Goal: Task Accomplishment & Management: Complete application form

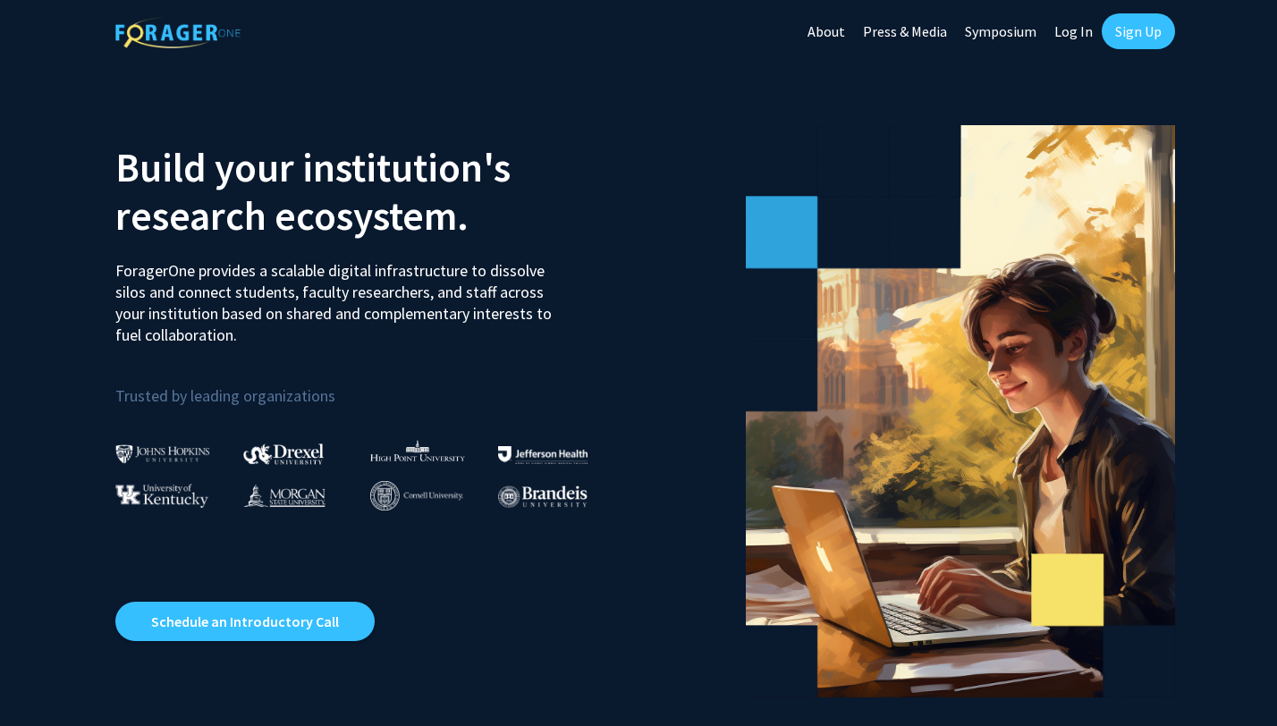
click at [1140, 30] on link "Sign Up" at bounding box center [1138, 31] width 73 height 36
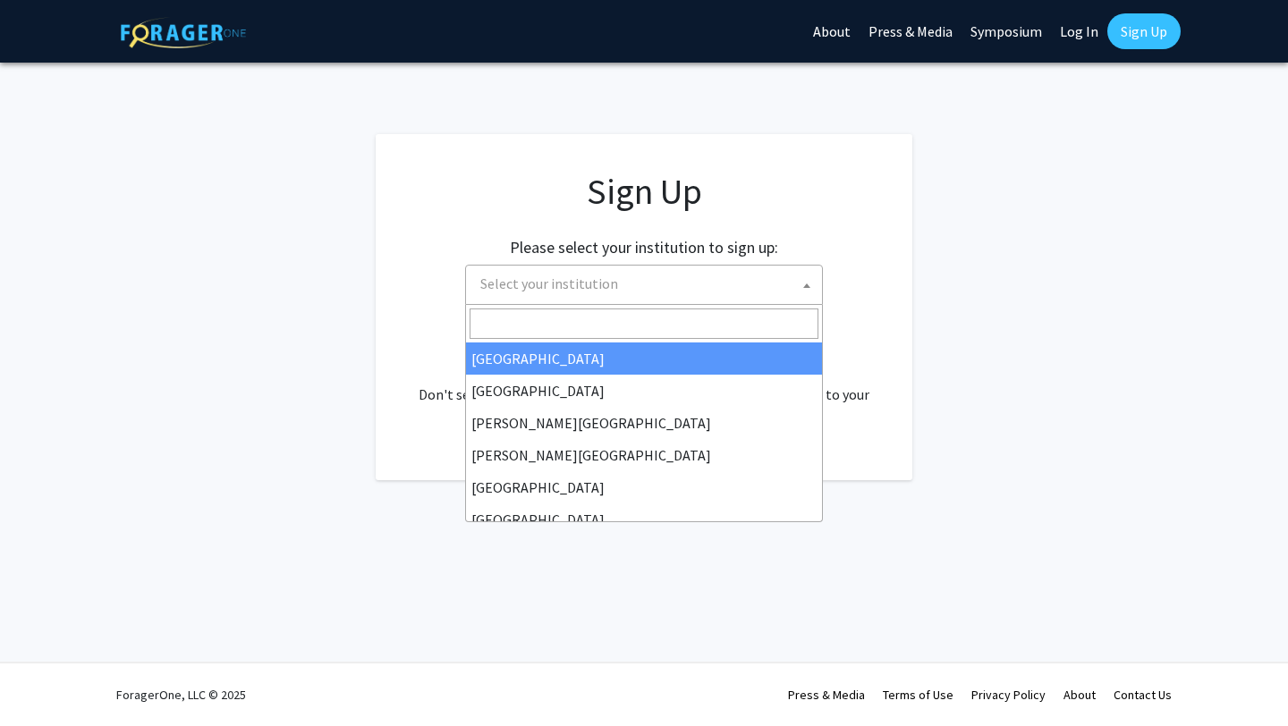
click at [554, 275] on span "Select your institution" at bounding box center [549, 284] width 138 height 18
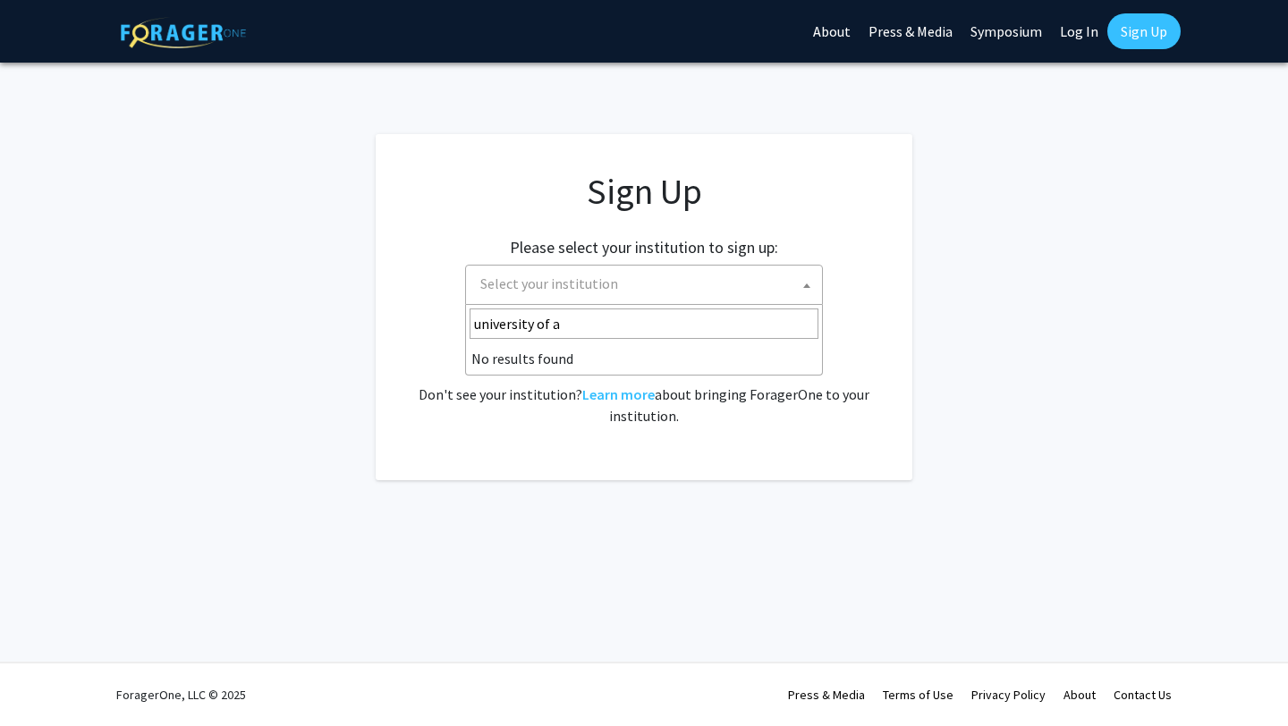
type input "university of al"
click at [487, 476] on fg-card "Sign Up Please select your institution to sign up: [GEOGRAPHIC_DATA] [GEOGRAPHI…" at bounding box center [644, 307] width 537 height 346
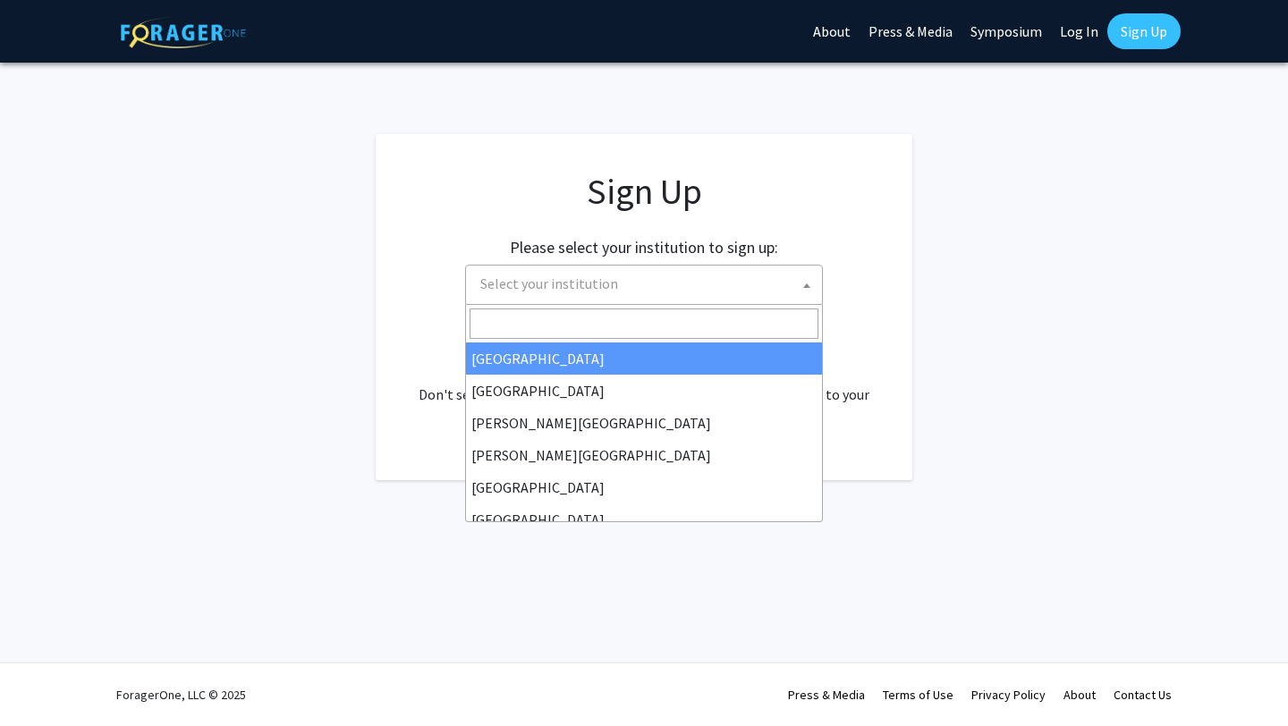
click at [763, 290] on span "Select your institution" at bounding box center [647, 284] width 349 height 37
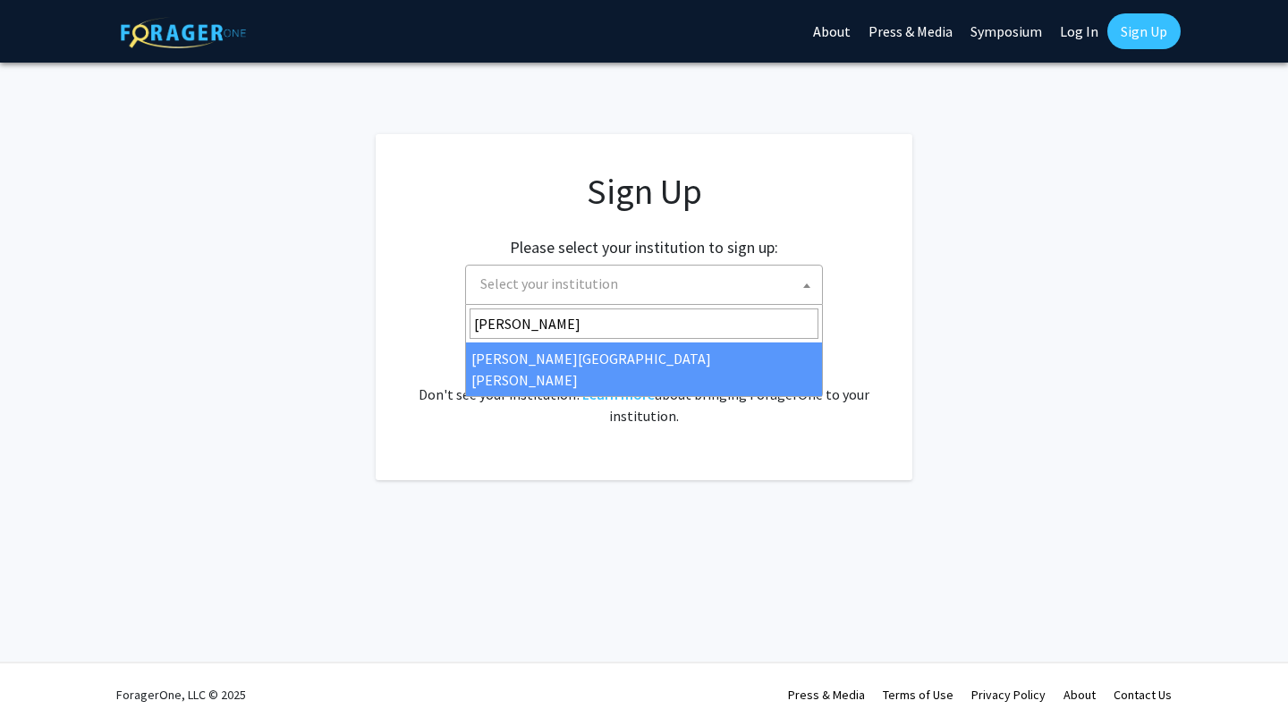
type input "[PERSON_NAME]"
select select "1"
